Goal: Communication & Community: Answer question/provide support

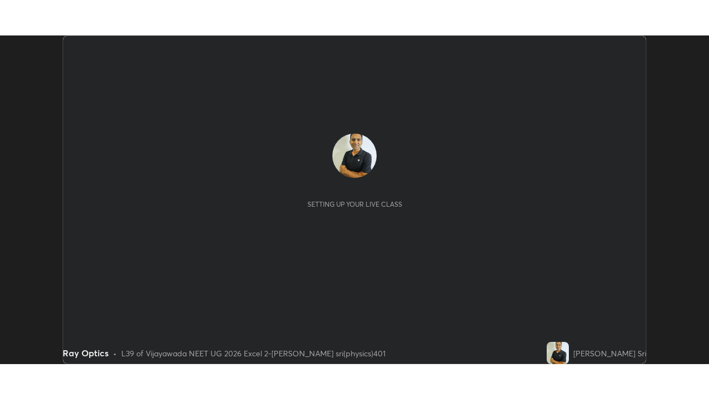
scroll to position [329, 709]
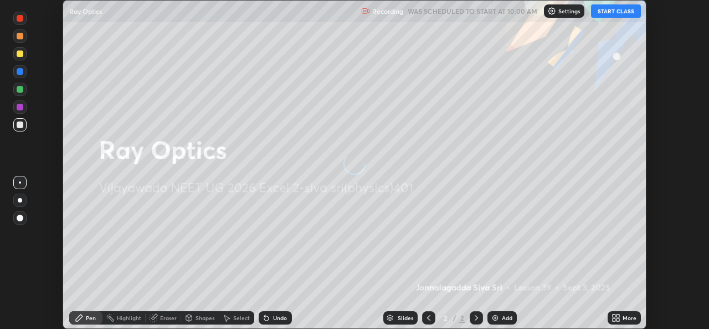
click at [620, 9] on button "START CLASS" at bounding box center [616, 10] width 50 height 13
click at [616, 317] on icon at bounding box center [616, 317] width 9 height 9
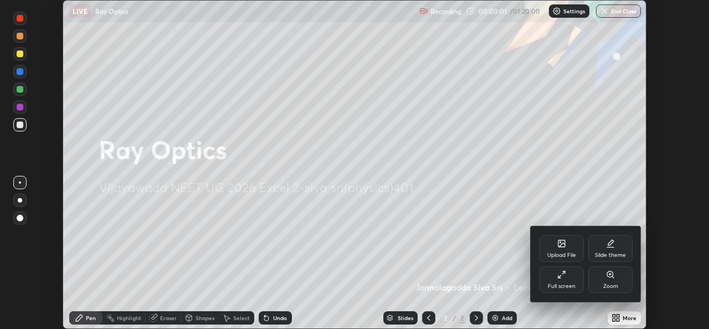
click at [572, 279] on div "Full screen" at bounding box center [562, 279] width 44 height 27
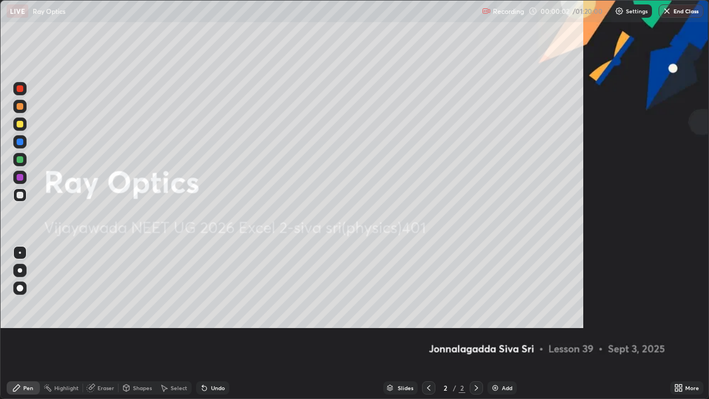
scroll to position [399, 709]
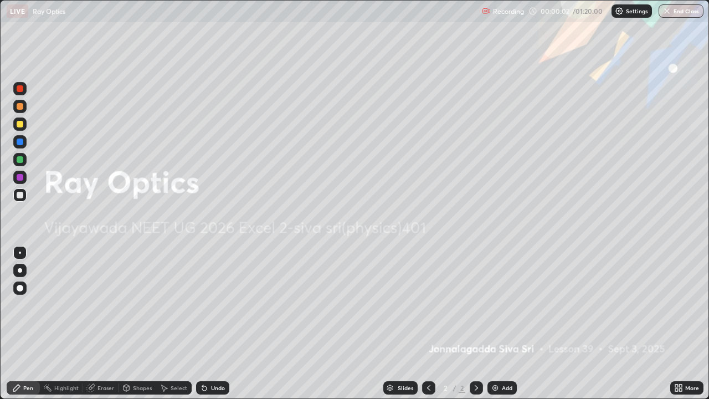
click at [505, 328] on div "Add" at bounding box center [507, 388] width 11 height 6
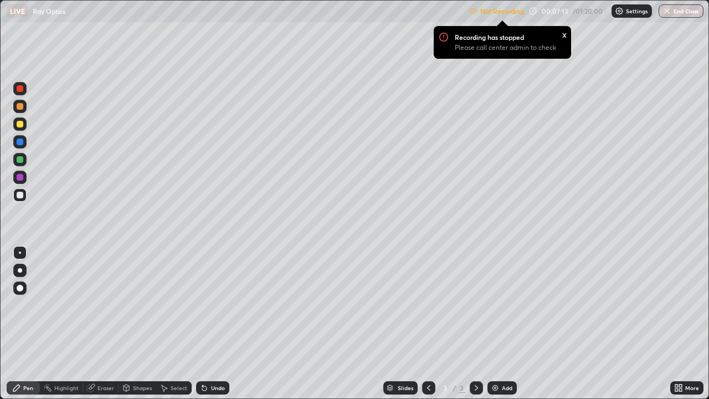
click at [622, 13] on img at bounding box center [619, 11] width 9 height 9
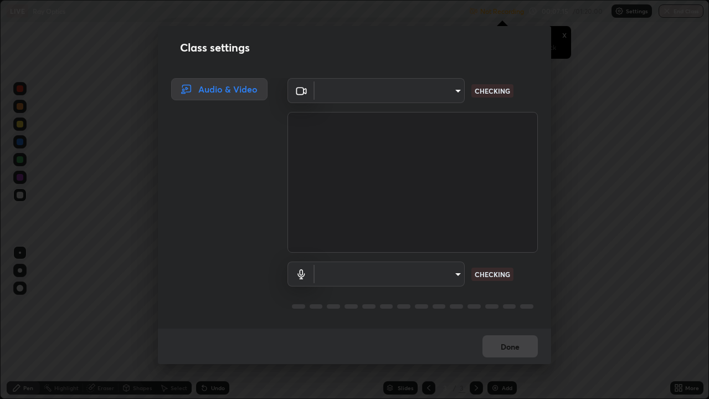
type input "3a992d1da3209f10b5da796cf46cb8db787427b461a3fd2b7253857f6e40e0ec"
type input "0dce955b6b4f6b94a9b0145f851f3af49c125d8c235586a27029e9c8e3e71f78"
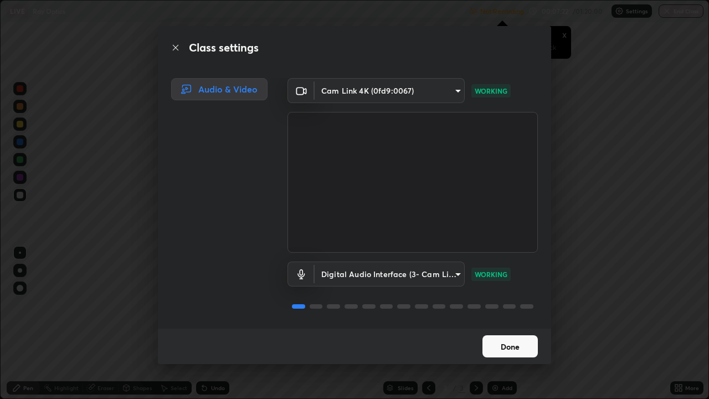
click at [512, 328] on button "Done" at bounding box center [510, 346] width 55 height 22
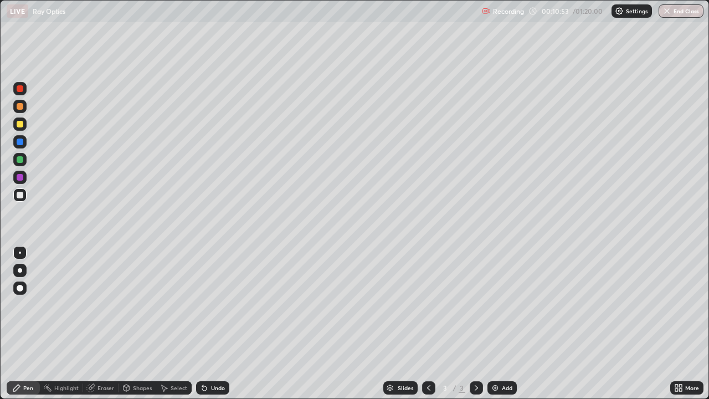
click at [94, 328] on icon at bounding box center [90, 387] width 9 height 9
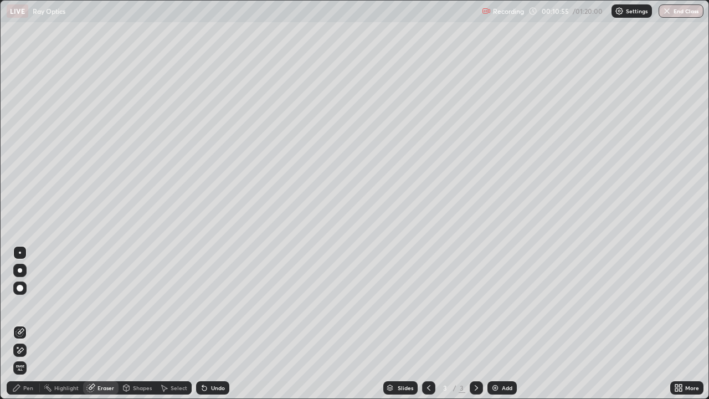
click at [24, 328] on div "Pen" at bounding box center [28, 388] width 10 height 6
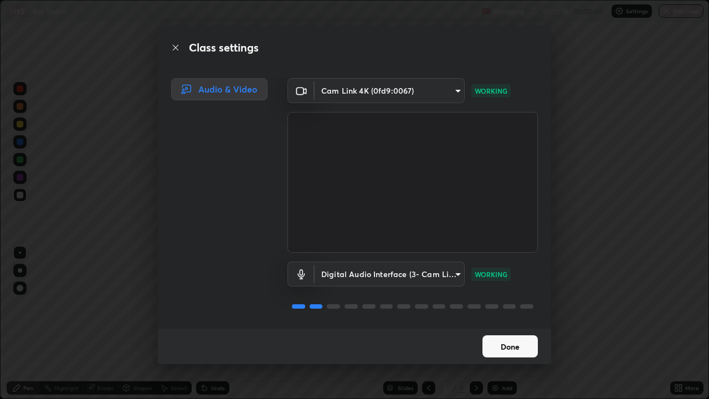
click at [497, 328] on button "Done" at bounding box center [510, 346] width 55 height 22
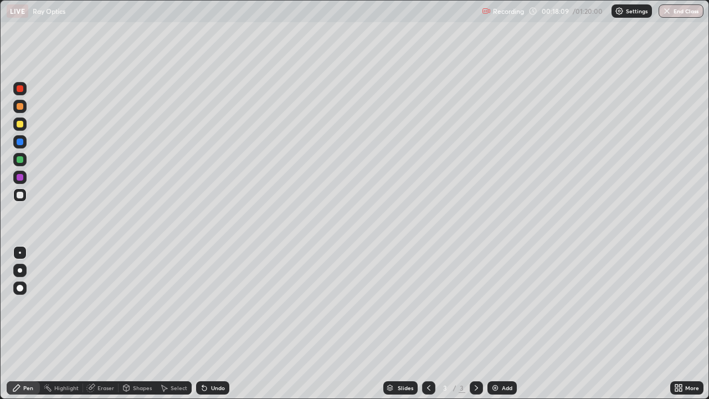
click at [495, 328] on img at bounding box center [495, 387] width 9 height 9
click at [99, 328] on div "Eraser" at bounding box center [106, 388] width 17 height 6
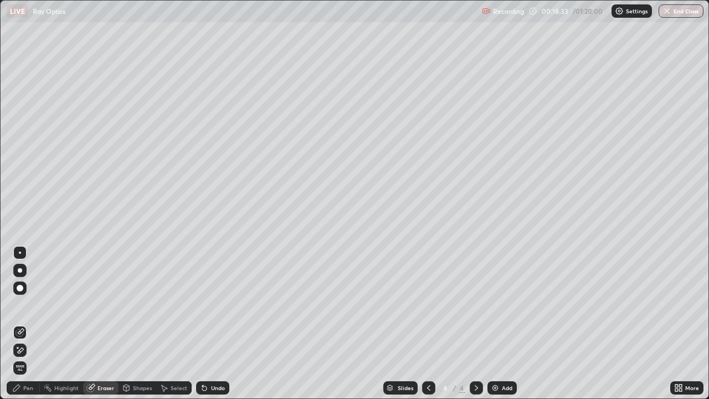
click at [21, 328] on icon at bounding box center [20, 350] width 9 height 9
click at [30, 328] on div "Pen" at bounding box center [28, 388] width 10 height 6
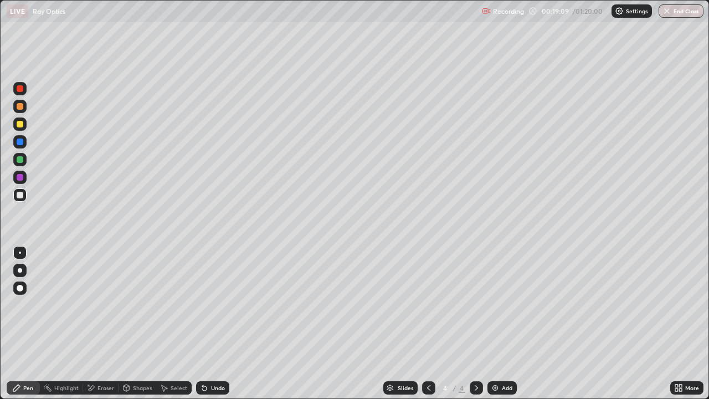
click at [23, 160] on div at bounding box center [20, 159] width 7 height 7
click at [25, 127] on div at bounding box center [19, 123] width 13 height 13
click at [502, 328] on div "Add" at bounding box center [507, 388] width 11 height 6
click at [20, 192] on div at bounding box center [20, 195] width 7 height 7
click at [108, 328] on div "Eraser" at bounding box center [106, 388] width 17 height 6
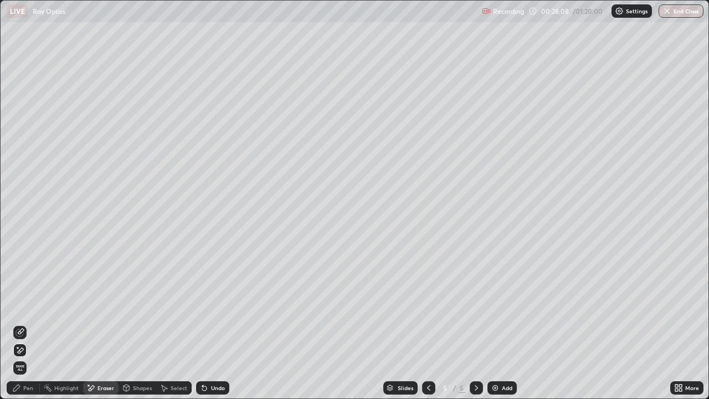
click at [32, 328] on div "Pen" at bounding box center [28, 388] width 10 height 6
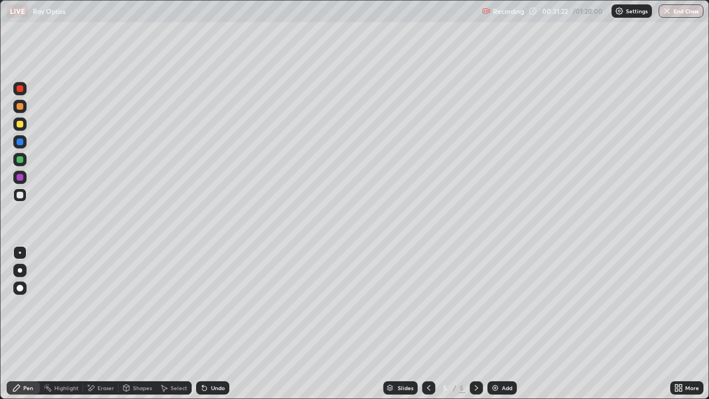
click at [494, 328] on img at bounding box center [495, 387] width 9 height 9
click at [23, 125] on div at bounding box center [20, 124] width 7 height 7
click at [96, 328] on div "Eraser" at bounding box center [100, 387] width 35 height 13
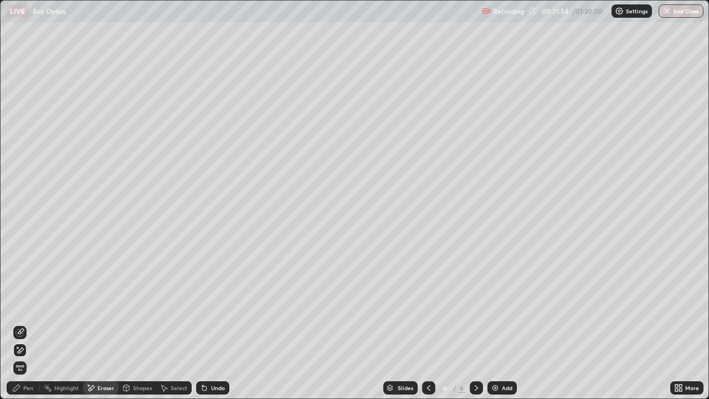
click at [27, 328] on div "Pen" at bounding box center [28, 388] width 10 height 6
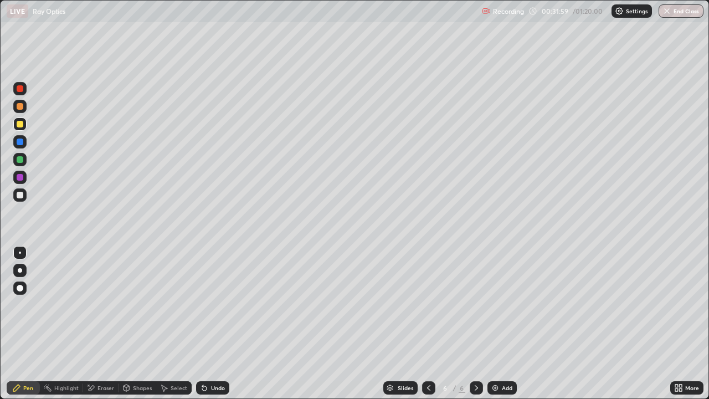
click at [22, 196] on div at bounding box center [20, 195] width 7 height 7
click at [503, 328] on div "Add" at bounding box center [507, 388] width 11 height 6
click at [94, 328] on icon at bounding box center [90, 387] width 9 height 9
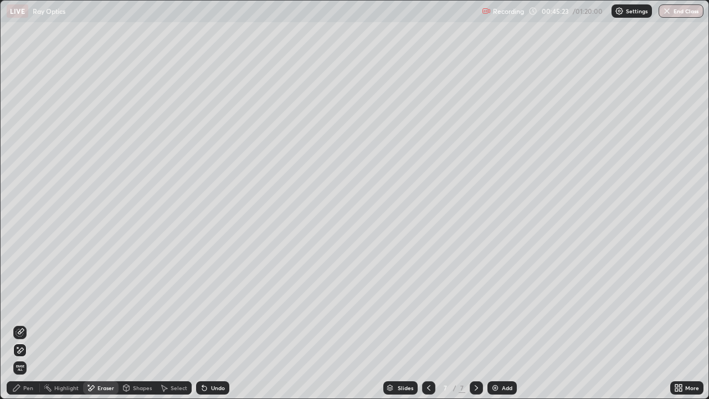
click at [20, 328] on span "Erase all" at bounding box center [20, 368] width 12 height 7
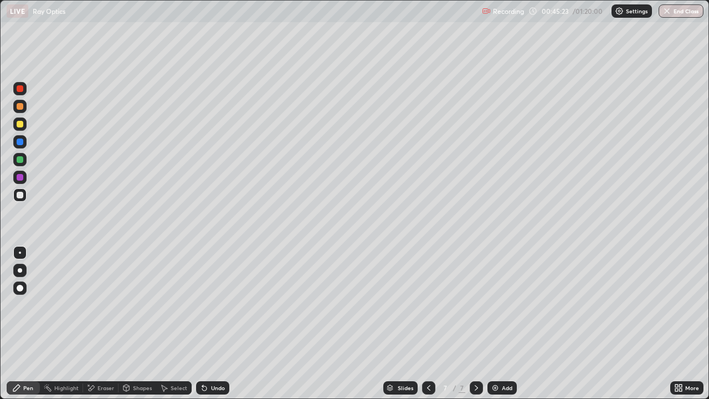
click at [32, 328] on div "Pen" at bounding box center [28, 388] width 10 height 6
click at [21, 124] on div at bounding box center [20, 124] width 7 height 7
click at [20, 160] on div at bounding box center [20, 159] width 7 height 7
click at [64, 328] on div "Highlight" at bounding box center [66, 388] width 24 height 6
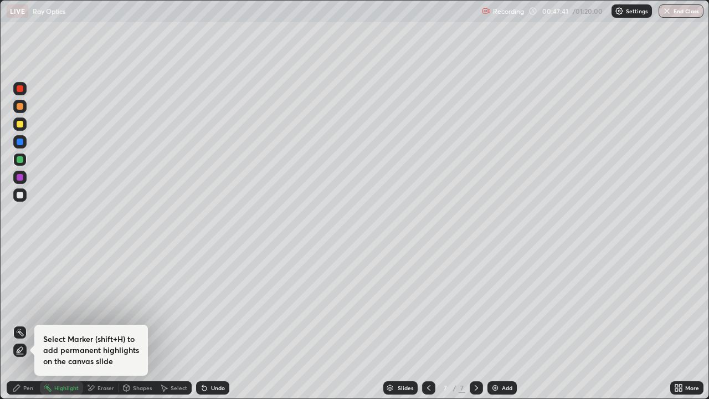
click at [94, 328] on icon at bounding box center [90, 387] width 9 height 9
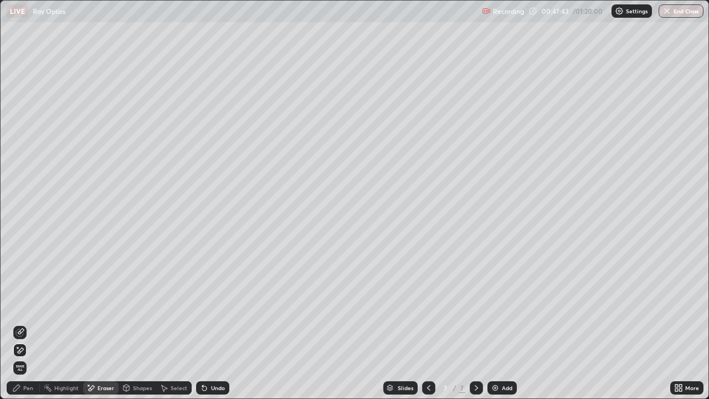
click at [19, 328] on icon at bounding box center [20, 332] width 9 height 9
click at [17, 328] on icon at bounding box center [16, 387] width 7 height 7
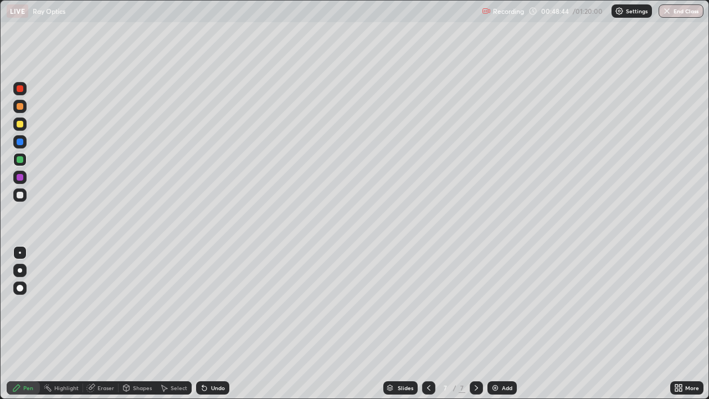
click at [20, 253] on div at bounding box center [20, 253] width 2 height 2
click at [22, 195] on div at bounding box center [20, 195] width 7 height 7
click at [493, 328] on img at bounding box center [495, 387] width 9 height 9
click at [92, 328] on icon at bounding box center [90, 387] width 7 height 7
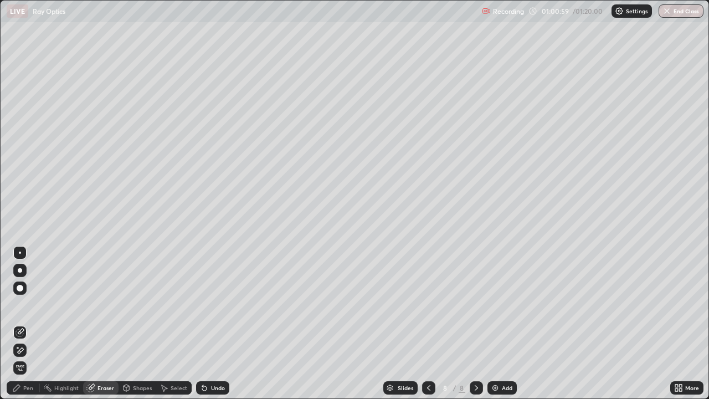
click at [26, 328] on div "Pen" at bounding box center [23, 387] width 33 height 13
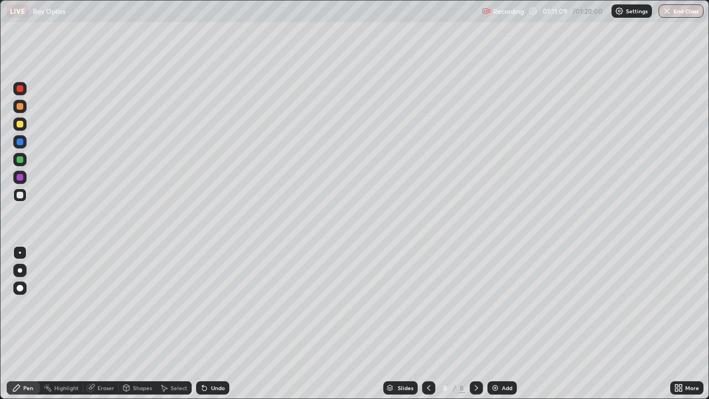
click at [498, 328] on img at bounding box center [495, 387] width 9 height 9
click at [94, 328] on icon at bounding box center [90, 387] width 9 height 9
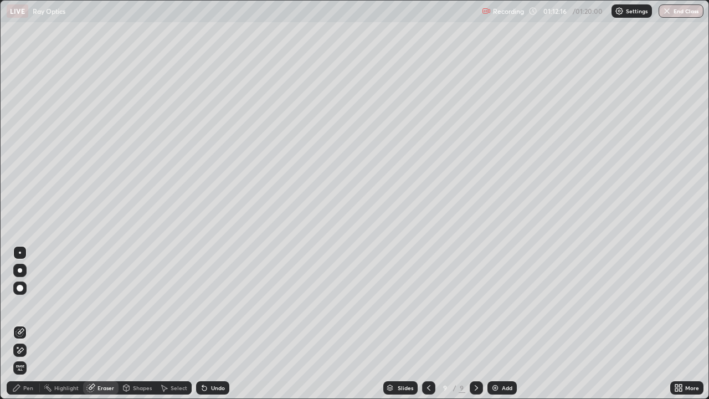
click at [29, 328] on div "Pen" at bounding box center [28, 388] width 10 height 6
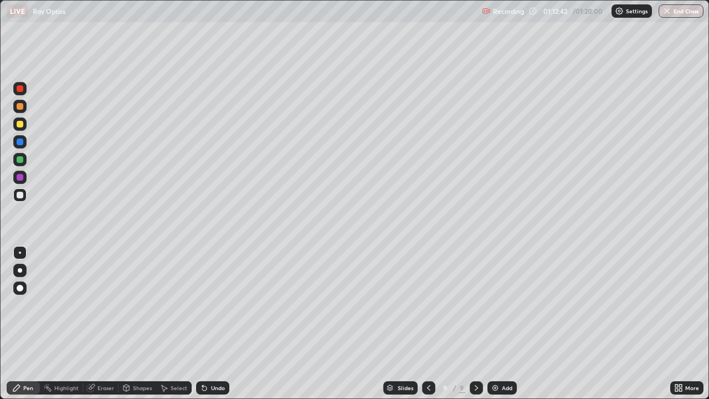
click at [20, 328] on div at bounding box center [20, 310] width 18 height 133
click at [105, 328] on div "Eraser" at bounding box center [106, 388] width 17 height 6
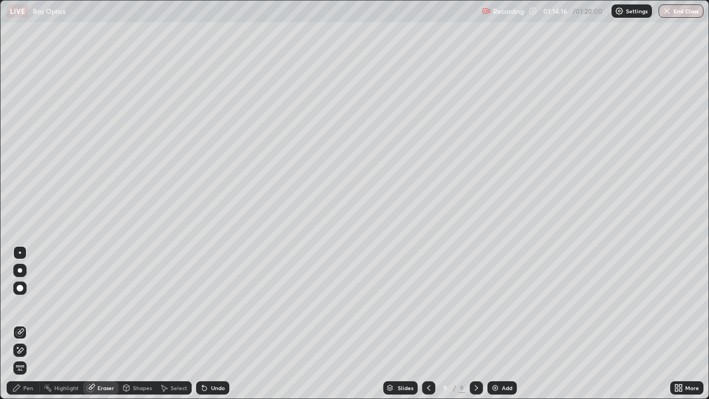
click at [21, 328] on icon at bounding box center [20, 350] width 9 height 9
click at [29, 328] on div "Pen" at bounding box center [28, 388] width 10 height 6
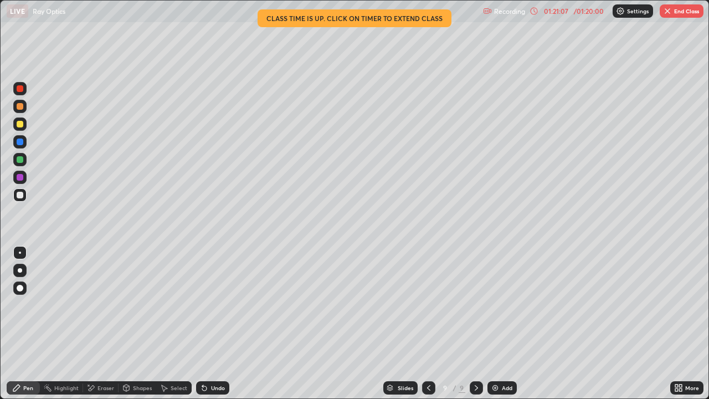
click at [676, 7] on button "End Class" at bounding box center [682, 10] width 44 height 13
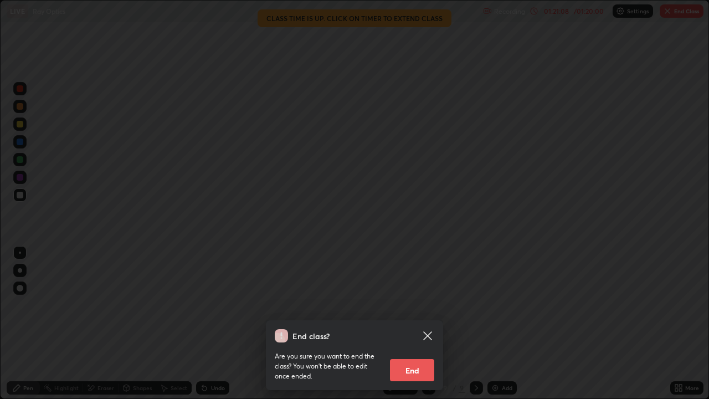
click at [432, 328] on button "End" at bounding box center [412, 370] width 44 height 22
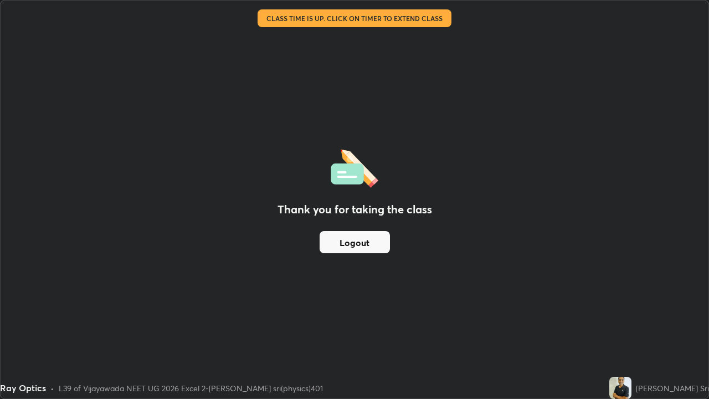
click at [375, 242] on button "Logout" at bounding box center [355, 242] width 70 height 22
